Goal: Find specific page/section: Find specific page/section

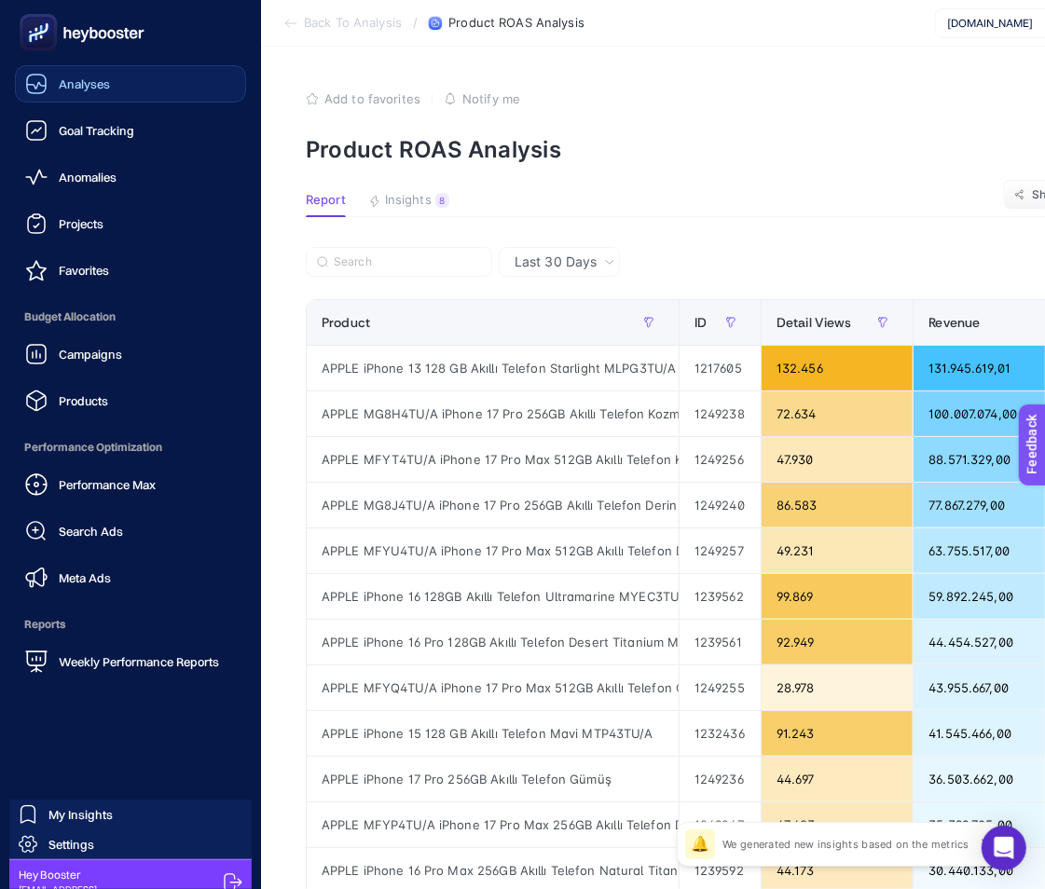
click at [75, 84] on span "Analyses" at bounding box center [84, 83] width 51 height 15
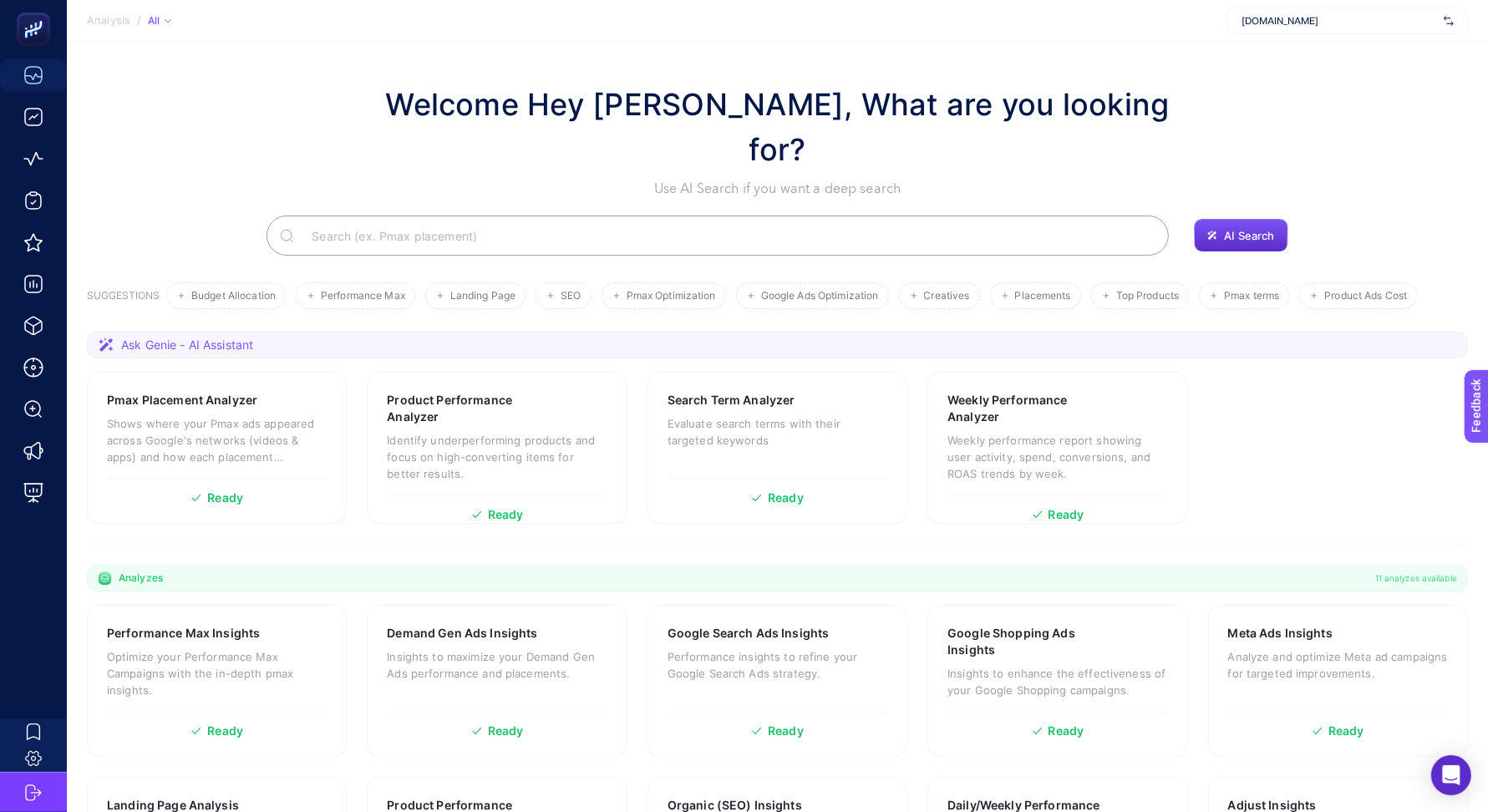
click at [471, 212] on input "Search" at bounding box center [727, 236] width 857 height 47
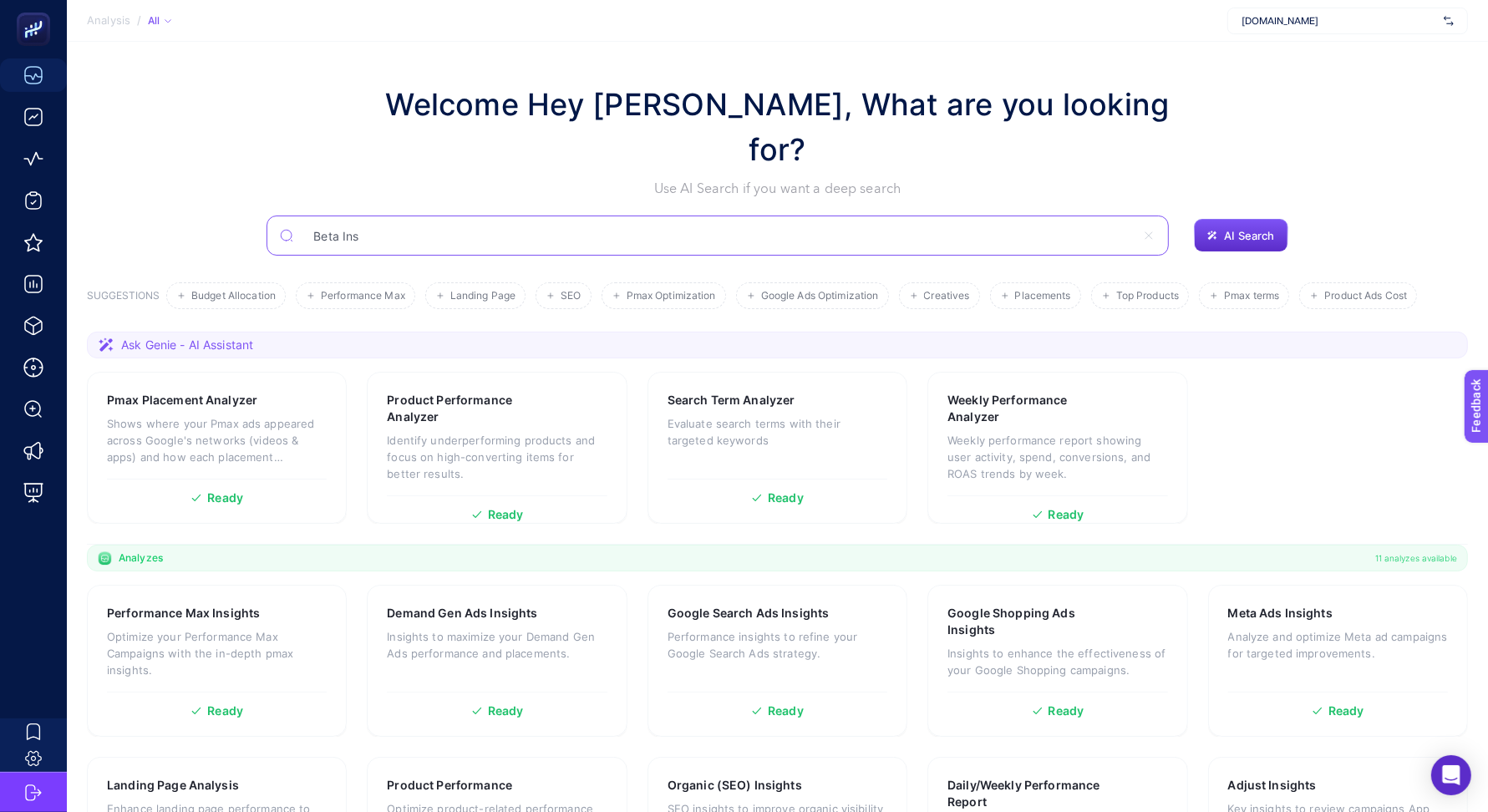
type input "Beta Ins"
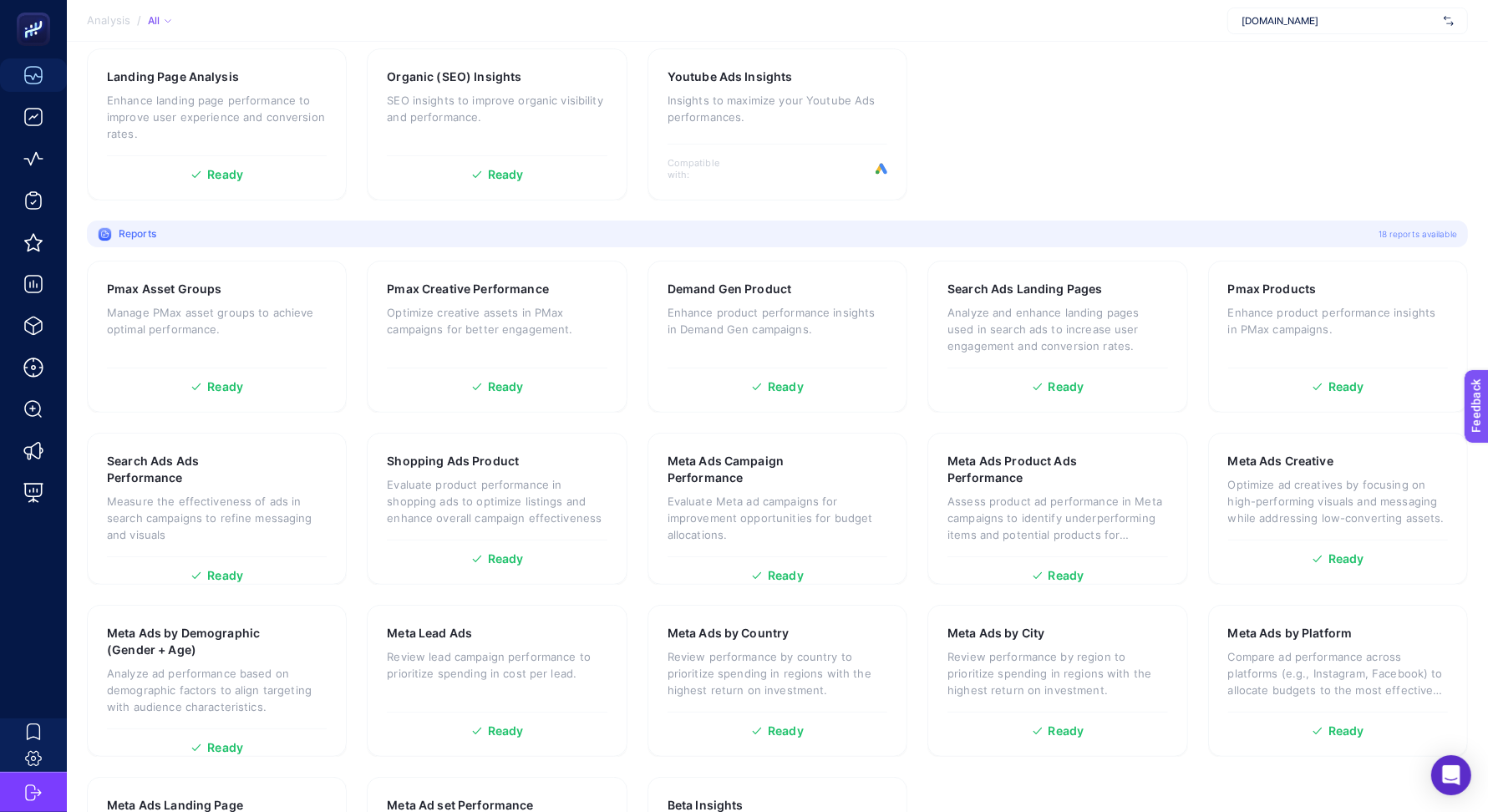
scroll to position [586, 0]
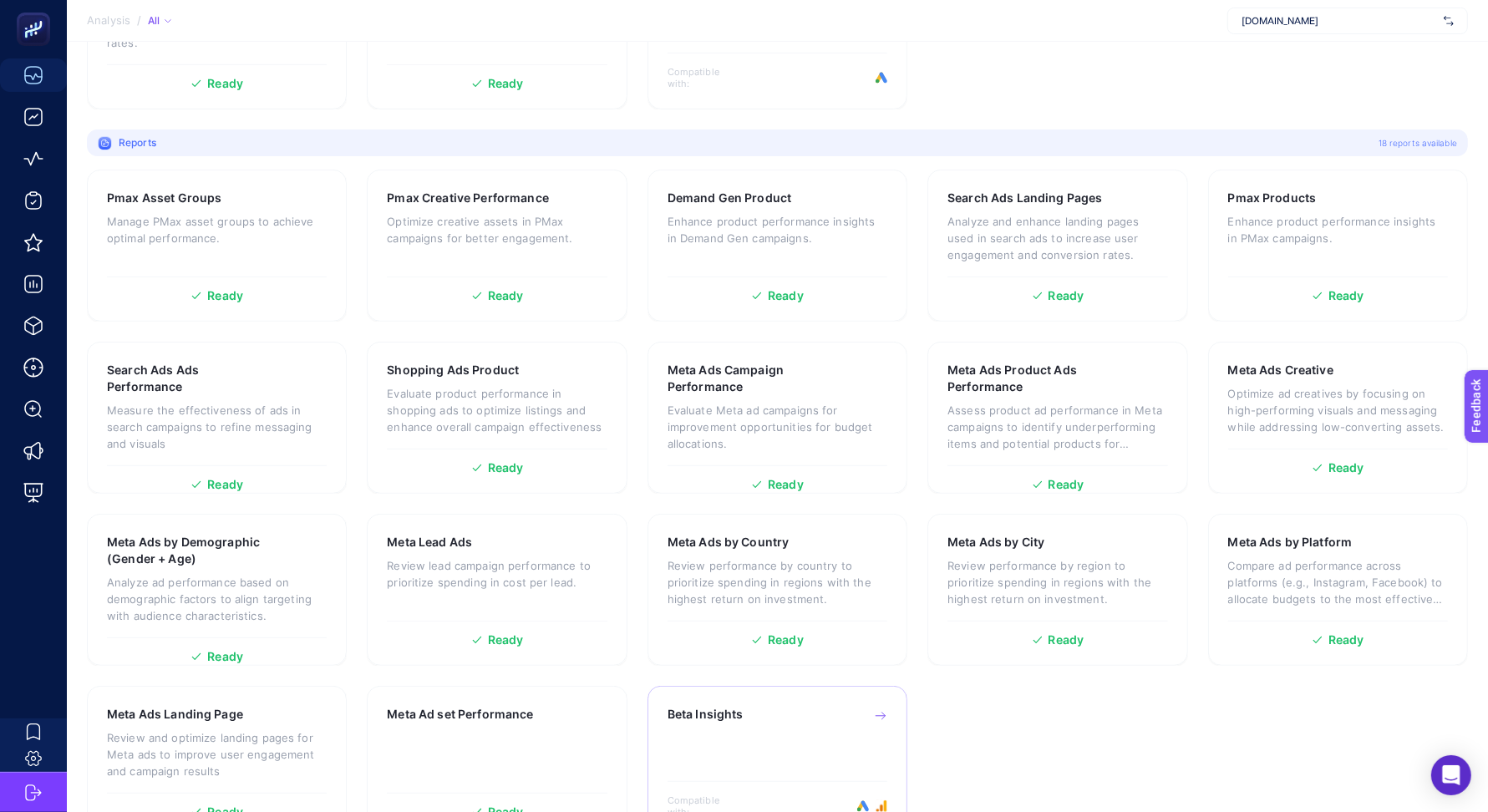
click at [733, 706] on div "Beta Insights" at bounding box center [777, 734] width 220 height 56
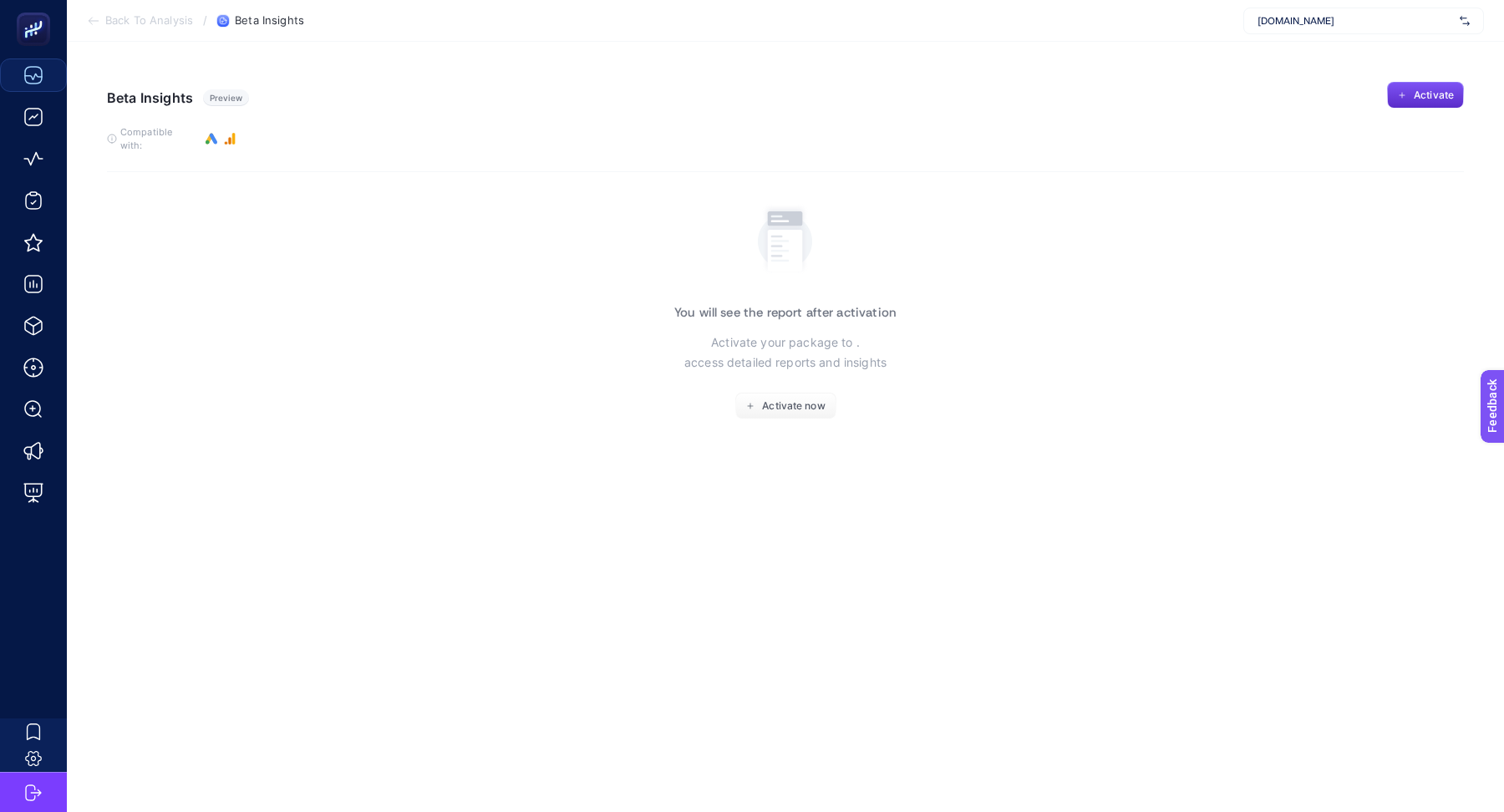
click at [146, 25] on span "Back To Analysis" at bounding box center [149, 21] width 88 height 13
